Goal: Task Accomplishment & Management: Manage account settings

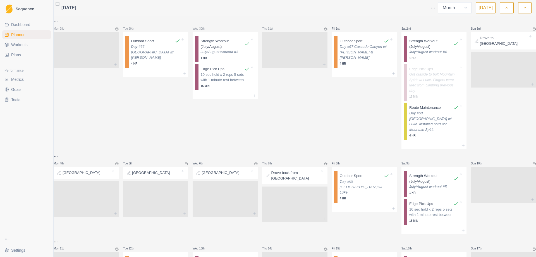
select select "month"
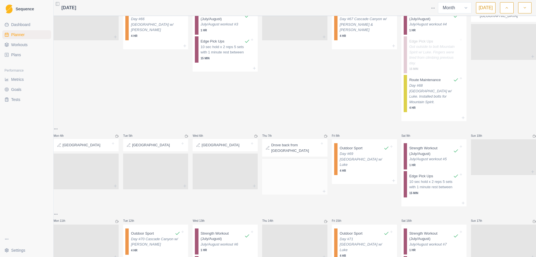
scroll to position [28, 0]
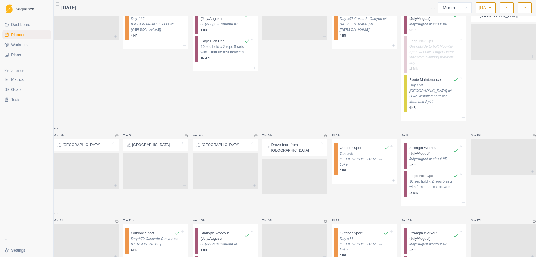
click at [28, 48] on link "Workouts" at bounding box center [26, 44] width 49 height 9
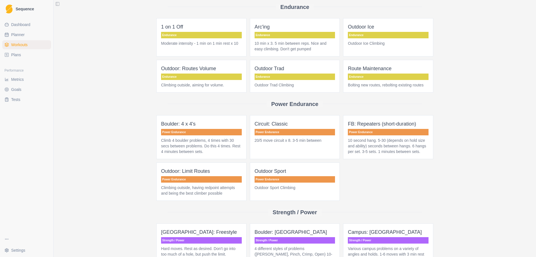
scroll to position [279, 0]
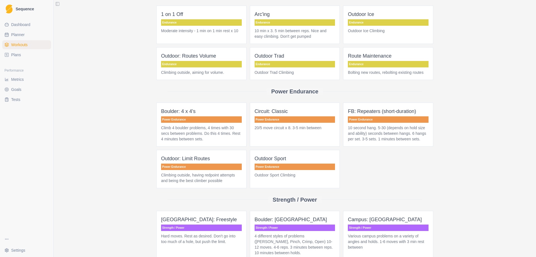
click at [266, 163] on p "Power Endurance" at bounding box center [295, 166] width 81 height 6
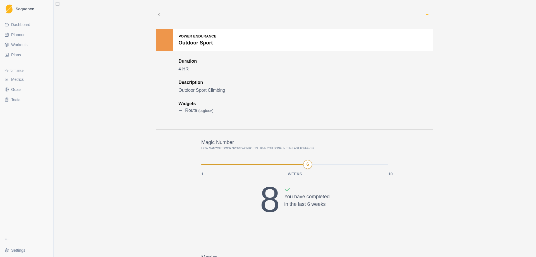
click at [425, 15] on icon "button" at bounding box center [427, 14] width 4 height 4
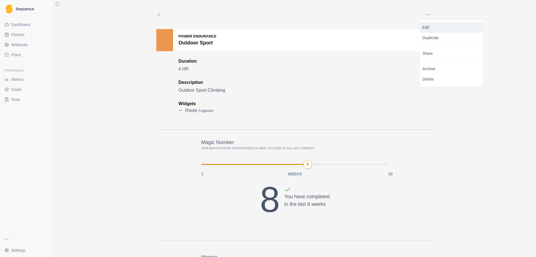
click at [428, 29] on p "Edit" at bounding box center [451, 28] width 58 height 6
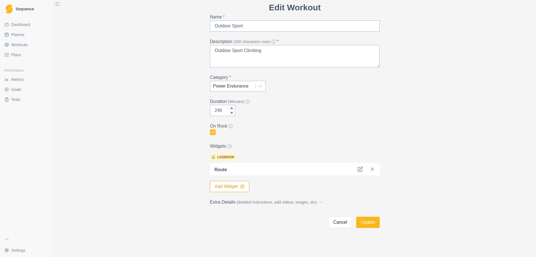
scroll to position [30, 0]
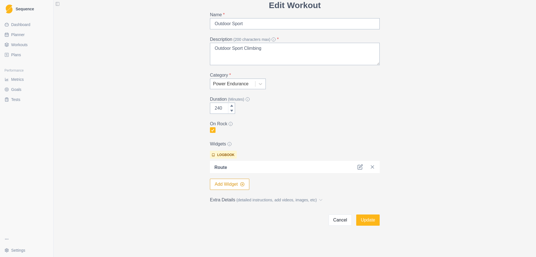
click at [221, 184] on button "Add Widget" at bounding box center [229, 183] width 39 height 11
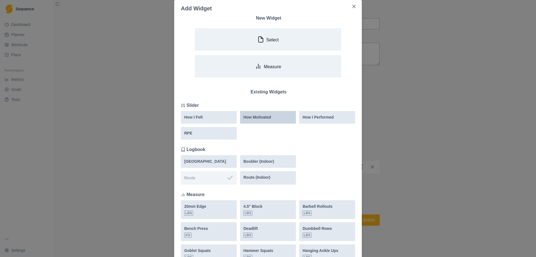
scroll to position [15, 0]
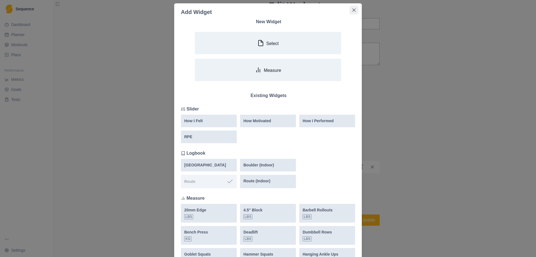
click at [352, 10] on icon "Close" at bounding box center [353, 9] width 3 height 3
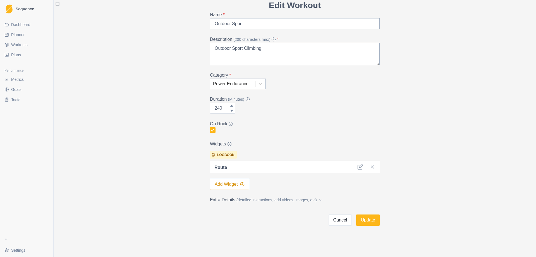
click at [18, 39] on ul "Dashboard Planner Workouts Plans" at bounding box center [26, 39] width 49 height 39
click at [22, 32] on span "Planner" at bounding box center [17, 35] width 13 height 6
select select "month"
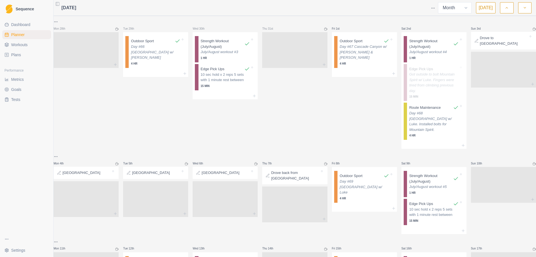
select select "month"
click at [23, 42] on span "Workouts" at bounding box center [19, 45] width 16 height 6
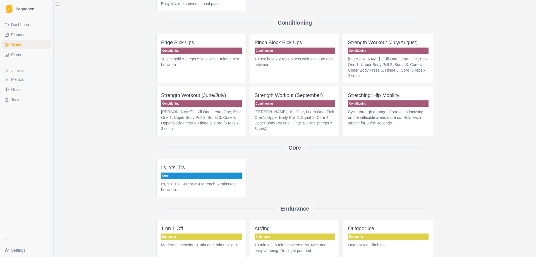
scroll to position [84, 0]
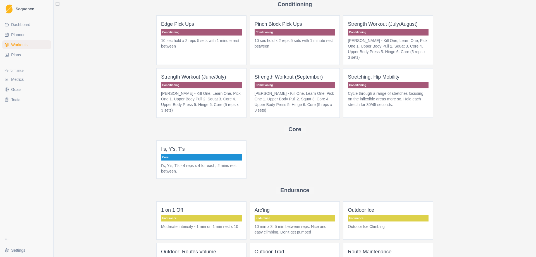
click at [196, 162] on p "I's, Y's, T's - 4 reps x 4 for each, 2 mins rest between." at bounding box center [201, 167] width 81 height 11
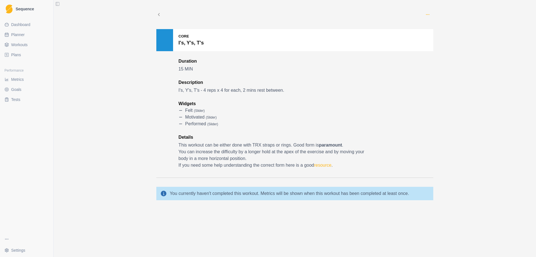
click at [428, 14] on icon "button" at bounding box center [427, 14] width 4 height 4
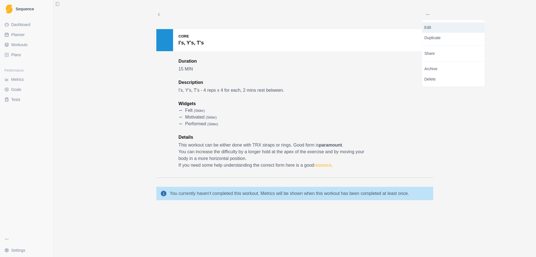
click at [430, 26] on p "Edit" at bounding box center [453, 28] width 58 height 6
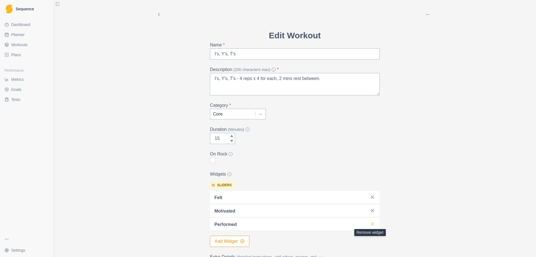
click at [370, 224] on icon at bounding box center [373, 224] width 6 height 6
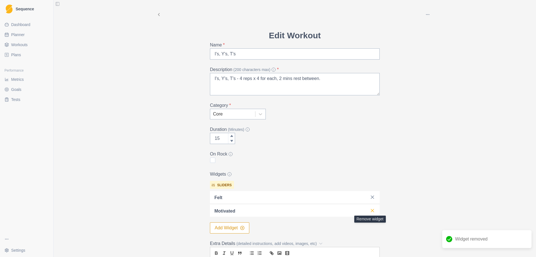
click at [372, 210] on icon at bounding box center [373, 210] width 6 height 6
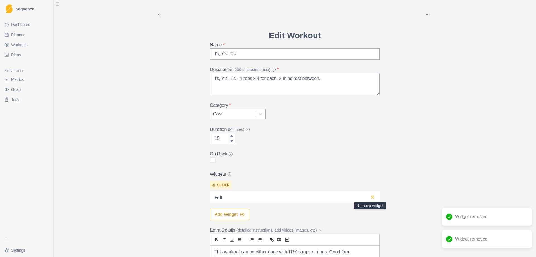
click at [372, 197] on icon at bounding box center [373, 197] width 6 height 6
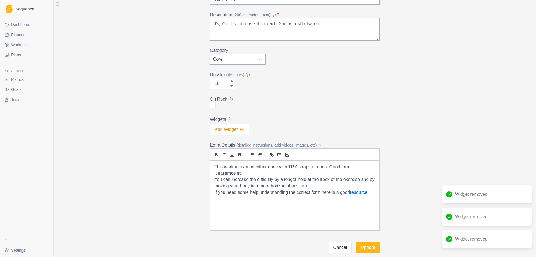
scroll to position [56, 0]
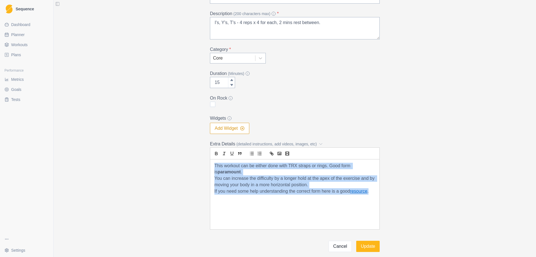
drag, startPoint x: 370, startPoint y: 210, endPoint x: 204, endPoint y: 165, distance: 172.3
click at [205, 165] on div "Edit Workout Name * I's, Y's, T's Description (200 characters max) * I's, Y's, …" at bounding box center [294, 112] width 179 height 278
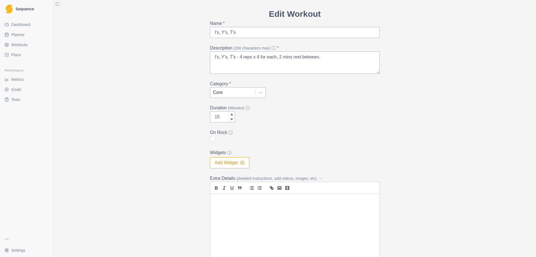
scroll to position [0, 0]
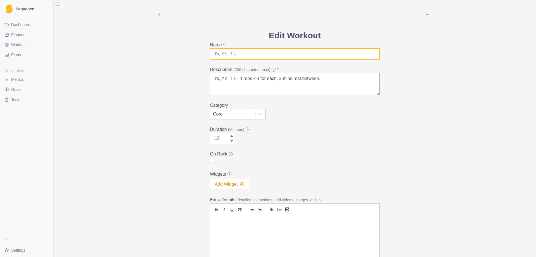
click at [210, 56] on input "I's, Y's, T's" at bounding box center [295, 53] width 170 height 11
type input "TRX - I's, Y's, T's"
click at [238, 78] on textarea "I's, Y's, T's - 4 reps x 4 for each, 2 mins rest between." at bounding box center [295, 84] width 170 height 22
click at [329, 79] on textarea "I's, Y's, T's - 8 reps x 3 for each, 2 mins rest between." at bounding box center [295, 84] width 170 height 22
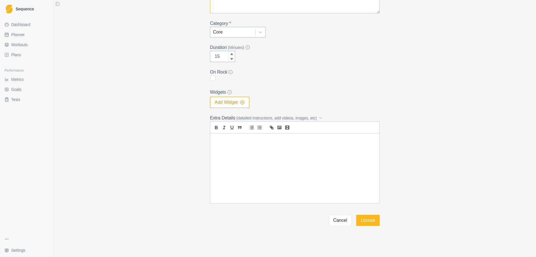
scroll to position [82, 0]
type textarea "I's, Y's, T's - 8 reps x 3 sets"
click at [368, 221] on button "Update" at bounding box center [367, 219] width 23 height 11
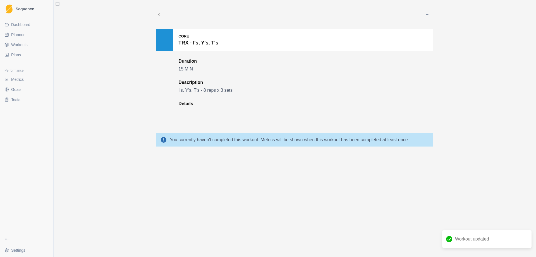
click at [18, 46] on span "Workouts" at bounding box center [19, 45] width 16 height 6
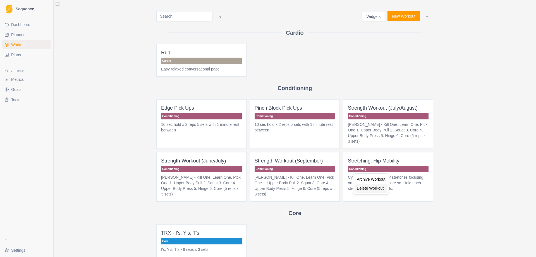
click at [373, 188] on div "Delete Workout" at bounding box center [371, 187] width 33 height 9
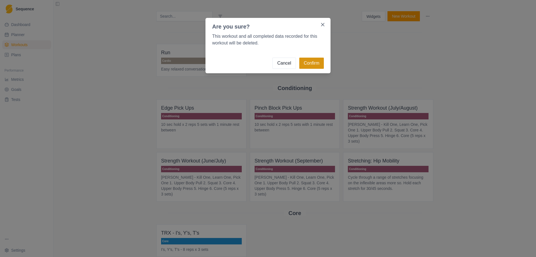
click at [317, 66] on button "Confirm" at bounding box center [311, 63] width 25 height 11
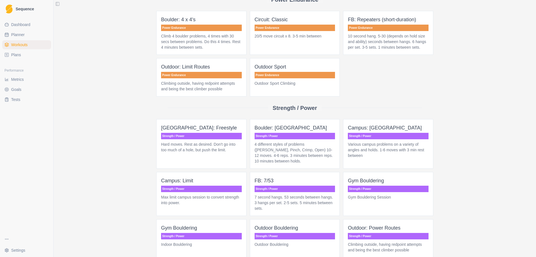
scroll to position [386, 0]
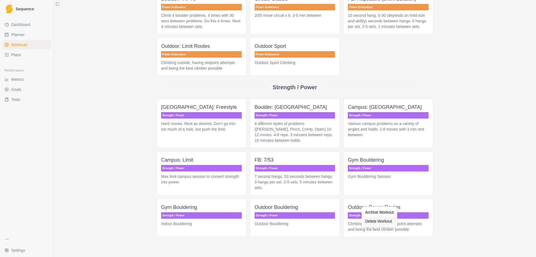
click at [366, 218] on div "Delete Workout" at bounding box center [379, 220] width 33 height 9
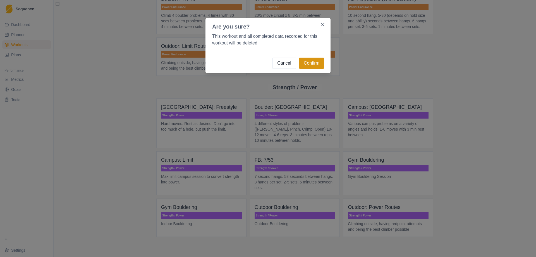
click at [313, 59] on button "Confirm" at bounding box center [311, 63] width 25 height 11
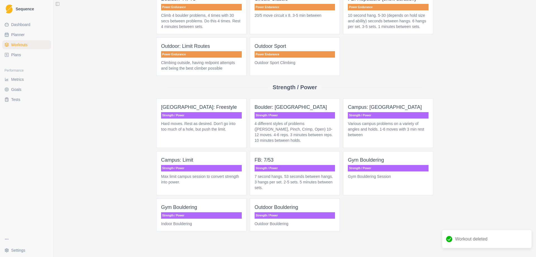
scroll to position [380, 0]
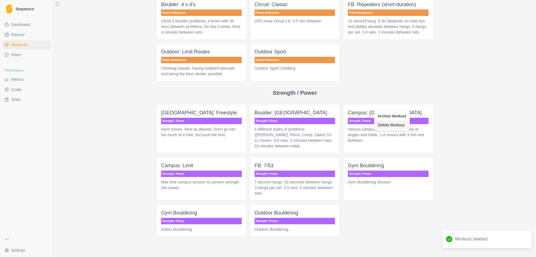
click at [389, 123] on div "Delete Workout" at bounding box center [392, 124] width 33 height 9
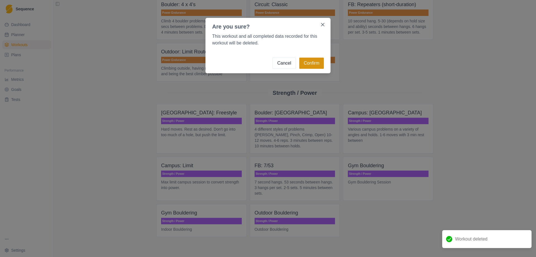
click at [319, 65] on button "Confirm" at bounding box center [311, 63] width 25 height 11
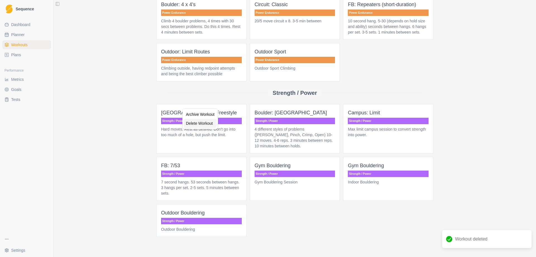
click at [203, 124] on div "Delete Workout" at bounding box center [200, 123] width 33 height 9
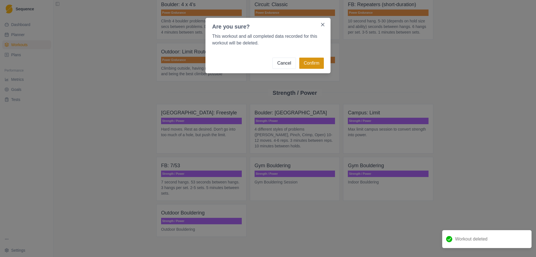
click at [310, 63] on button "Confirm" at bounding box center [311, 63] width 25 height 11
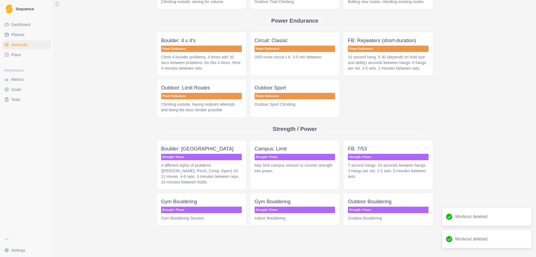
scroll to position [333, 0]
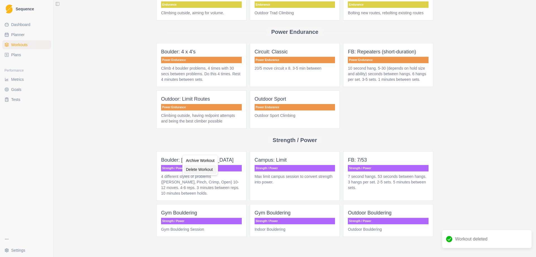
click at [207, 170] on div "Delete Workout" at bounding box center [200, 169] width 33 height 9
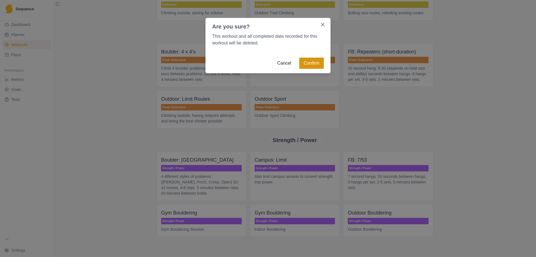
click at [314, 65] on button "Confirm" at bounding box center [311, 63] width 25 height 11
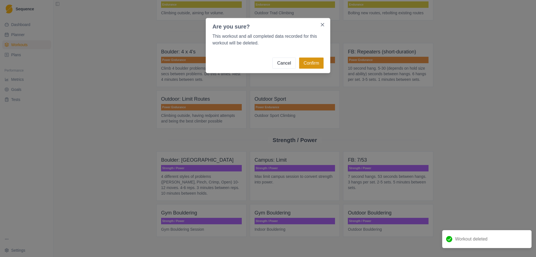
scroll to position [327, 0]
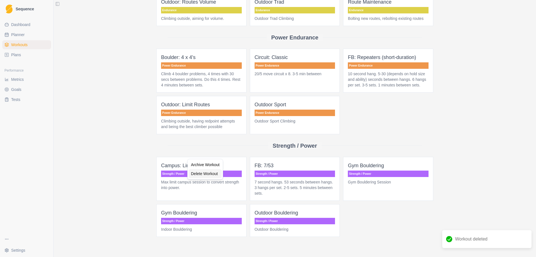
click at [211, 174] on div "Delete Workout" at bounding box center [205, 173] width 33 height 9
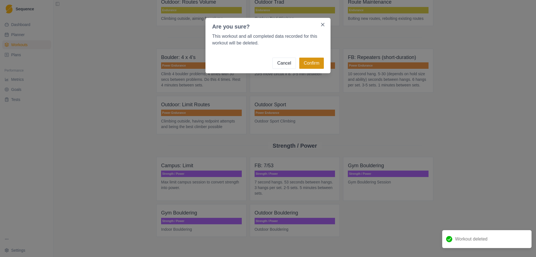
click at [318, 65] on button "Confirm" at bounding box center [311, 63] width 25 height 11
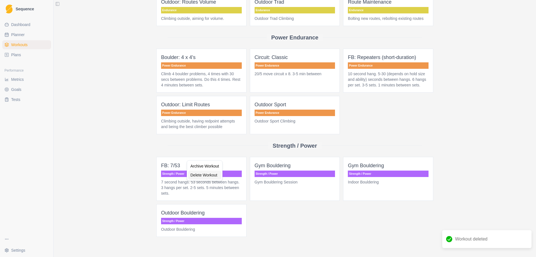
click at [205, 175] on div "Delete Workout" at bounding box center [204, 174] width 33 height 9
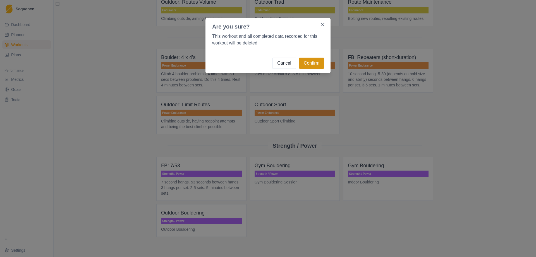
click at [320, 62] on button "Confirm" at bounding box center [311, 63] width 25 height 11
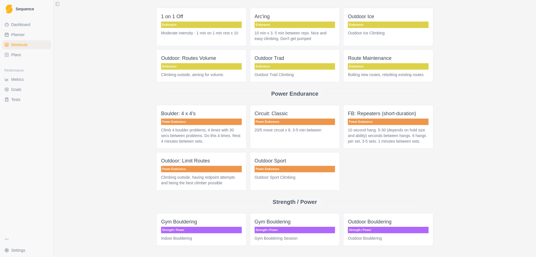
scroll to position [280, 0]
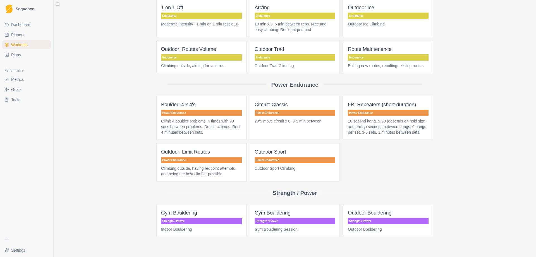
click at [187, 217] on p "Strength / Power" at bounding box center [201, 220] width 81 height 6
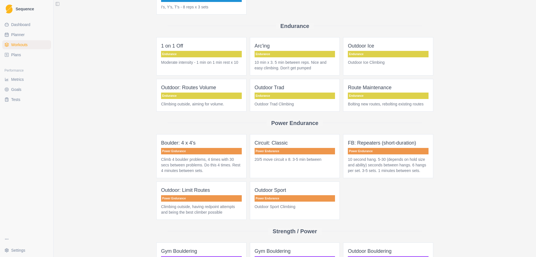
scroll to position [279, 0]
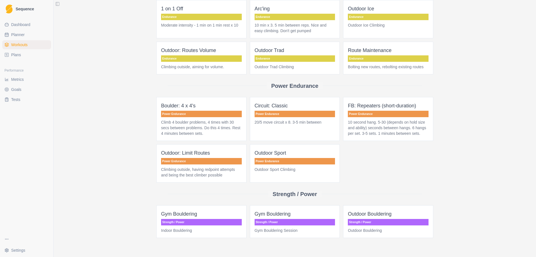
click at [292, 219] on p "Strength / Power" at bounding box center [295, 222] width 81 height 6
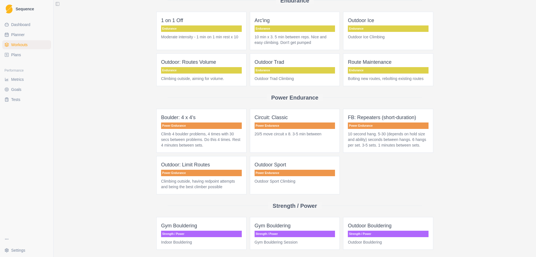
scroll to position [280, 0]
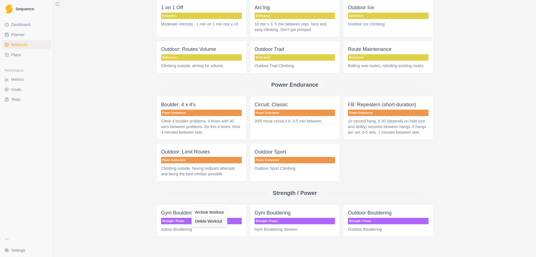
click at [217, 222] on div "Delete Workout" at bounding box center [209, 220] width 33 height 9
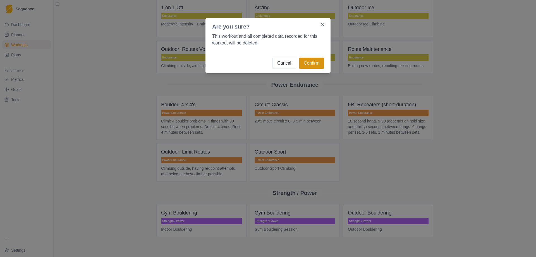
click at [315, 59] on button "Confirm" at bounding box center [311, 63] width 25 height 11
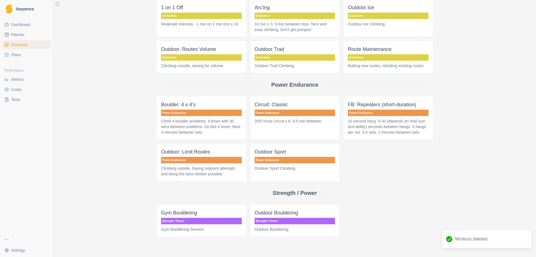
click at [32, 36] on link "Planner" at bounding box center [26, 34] width 49 height 9
select select "month"
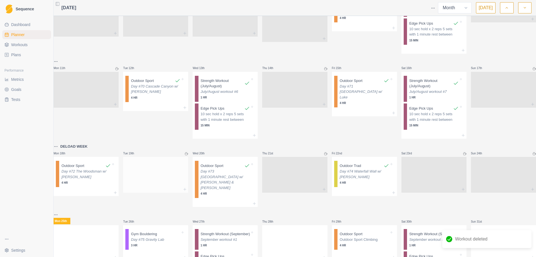
scroll to position [220, 0]
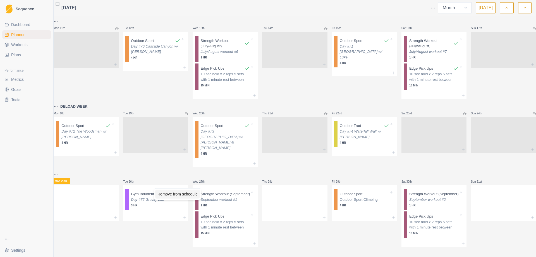
click at [173, 193] on div "Remove from schedule" at bounding box center [177, 193] width 45 height 9
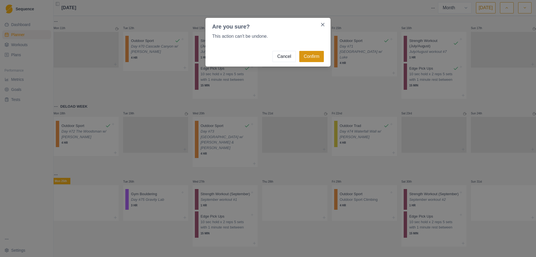
click at [312, 54] on button "Confirm" at bounding box center [311, 56] width 25 height 11
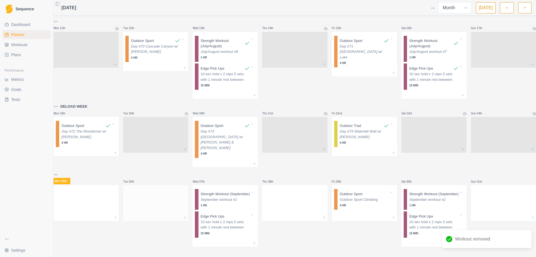
click at [150, 189] on div at bounding box center [155, 201] width 65 height 25
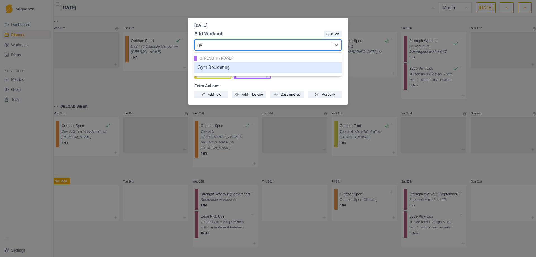
type input "gym"
click at [217, 70] on div "Gym Bouldering" at bounding box center [267, 67] width 147 height 11
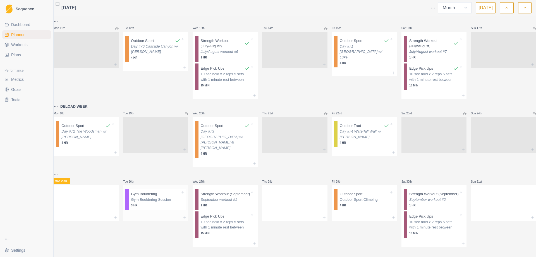
click at [150, 203] on p "3 HR" at bounding box center [155, 205] width 49 height 4
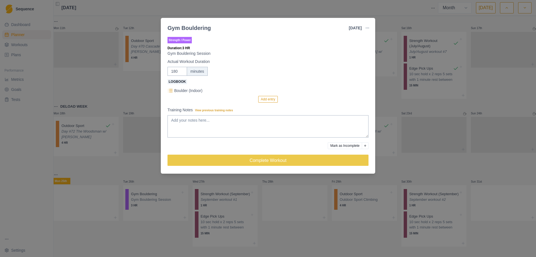
click at [405, 104] on div "Gym Bouldering [DATE] Link To Goal View Workout Metrics Edit Original Workout R…" at bounding box center [268, 128] width 536 height 257
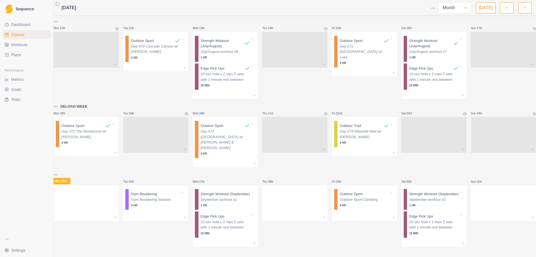
click at [59, 105] on html "Sequence Dashboard Planner Workouts Plans Performance Metrics Goals Tests Setti…" at bounding box center [268, 128] width 536 height 257
click at [154, 93] on html "Sequence Dashboard Planner Workouts Plans Performance Metrics Goals Tests Setti…" at bounding box center [268, 128] width 536 height 257
